Goal: Task Accomplishment & Management: Use online tool/utility

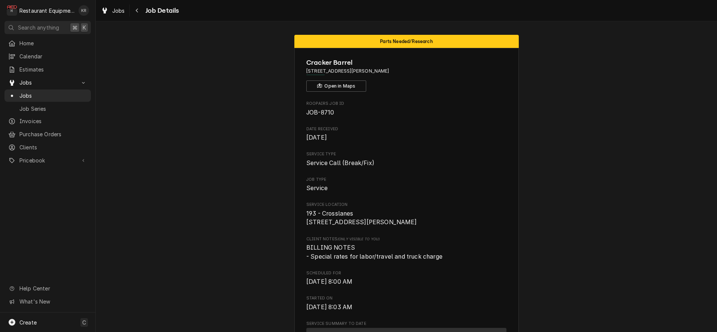
scroll to position [529, 0]
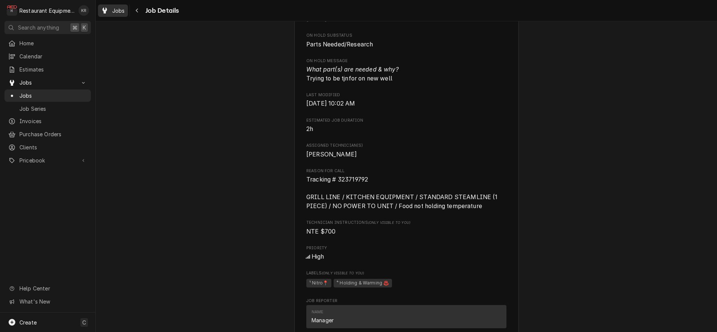
click at [118, 13] on span "Jobs" at bounding box center [118, 11] width 13 height 8
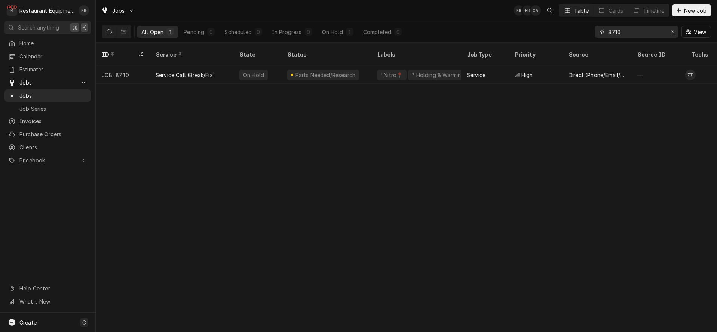
drag, startPoint x: 637, startPoint y: 30, endPoint x: 566, endPoint y: 25, distance: 71.5
click at [608, 26] on input "8710" at bounding box center [636, 32] width 56 height 12
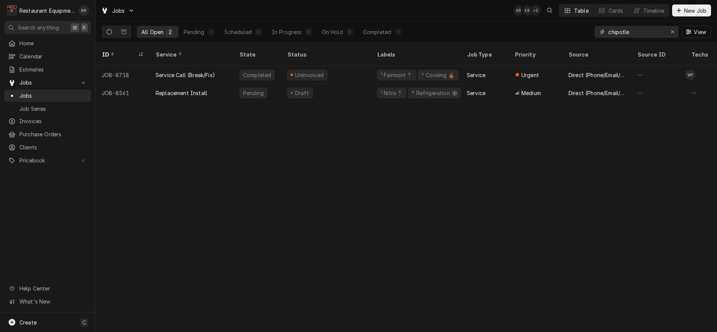
type input "chipotle"
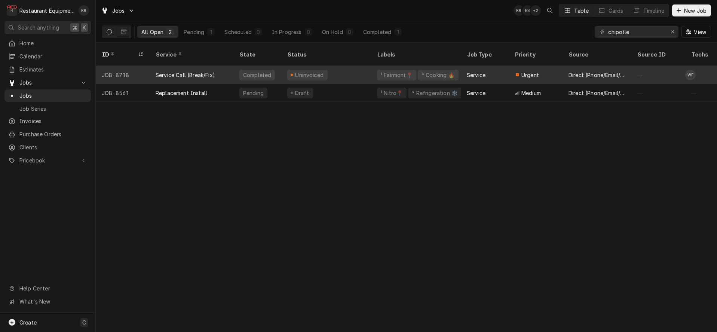
click at [348, 66] on div "Uninvoiced" at bounding box center [326, 75] width 90 height 18
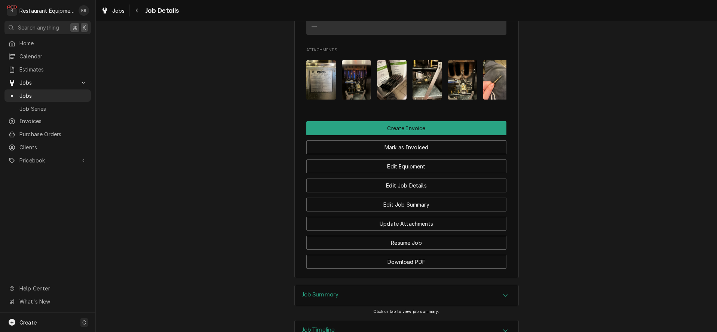
scroll to position [701, 0]
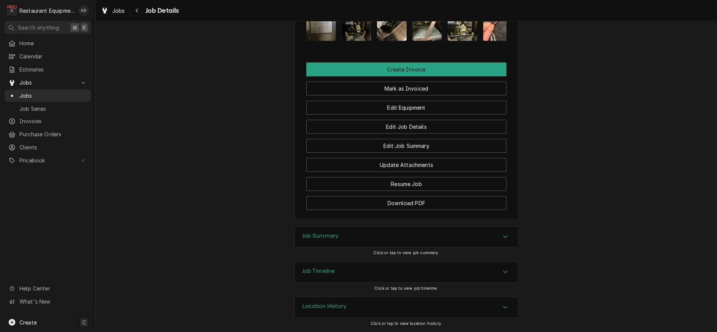
click at [335, 238] on h3 "Job Summary" at bounding box center [320, 235] width 37 height 7
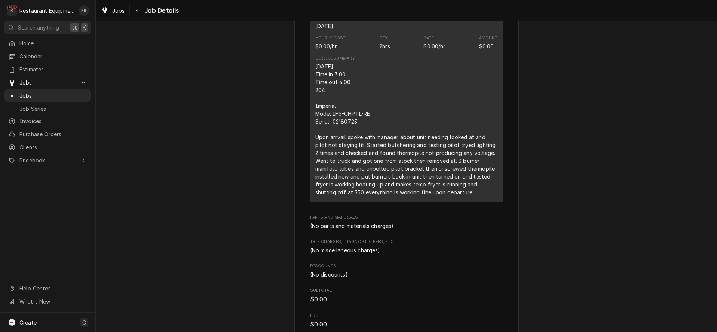
scroll to position [1066, 0]
